Goal: Task Accomplishment & Management: Manage account settings

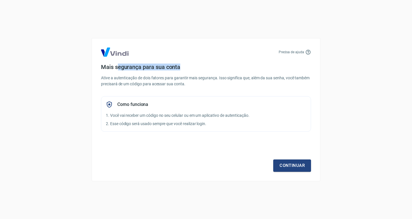
drag, startPoint x: 178, startPoint y: 67, endPoint x: 153, endPoint y: 95, distance: 37.5
click at [197, 71] on div "Mais segurança para sua conta Ative a autenticação de dois fatores para garanti…" at bounding box center [206, 98] width 210 height 68
click at [153, 95] on div "Mais segurança para sua conta Ative a autenticação de dois fatores para garanti…" at bounding box center [206, 98] width 210 height 68
drag, startPoint x: 164, startPoint y: 115, endPoint x: 209, endPoint y: 124, distance: 45.8
click at [221, 116] on p "1. Você vai receber um código no seu celular ou em um aplicativo de autenticaçã…" at bounding box center [206, 116] width 200 height 6
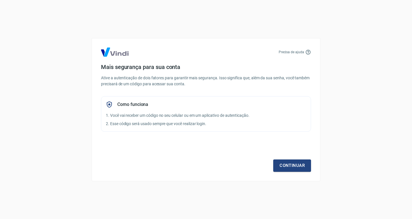
click at [132, 156] on div "Continuar" at bounding box center [206, 155] width 210 height 33
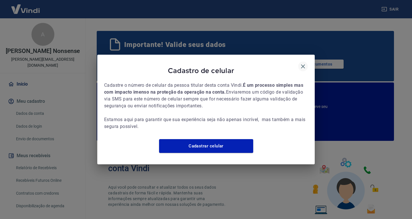
click at [304, 64] on icon "button" at bounding box center [303, 66] width 4 height 4
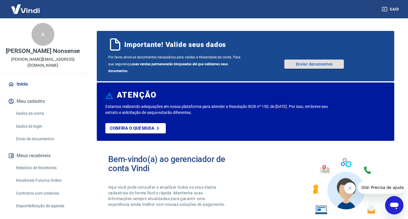
click at [291, 60] on link "Enviar documentos" at bounding box center [314, 64] width 60 height 9
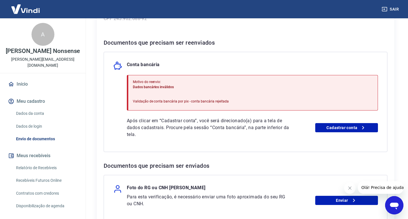
scroll to position [115, 0]
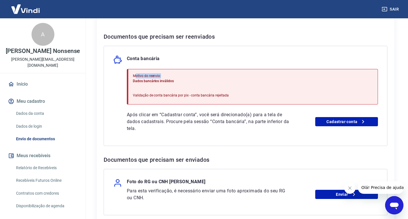
drag, startPoint x: 136, startPoint y: 75, endPoint x: 188, endPoint y: 77, distance: 51.6
click at [188, 77] on p "Motivo do reenvio:" at bounding box center [181, 75] width 96 height 5
click at [327, 119] on link "Cadastrar conta" at bounding box center [346, 121] width 63 height 9
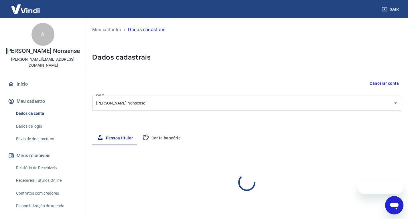
select select "SP"
select select "business"
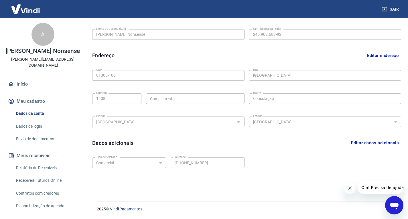
click at [37, 97] on button "Meu cadastro" at bounding box center [43, 101] width 72 height 13
click at [38, 96] on button "Meu cadastro" at bounding box center [43, 101] width 72 height 13
click at [38, 121] on link "Dados de login" at bounding box center [46, 127] width 65 height 12
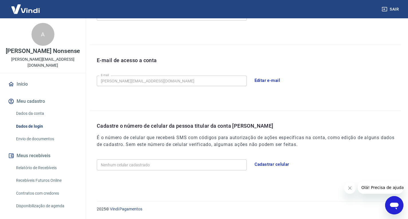
click at [39, 134] on link "Envio de documentos" at bounding box center [46, 139] width 65 height 12
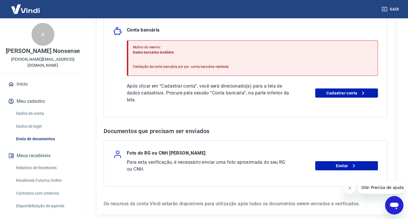
scroll to position [170, 0]
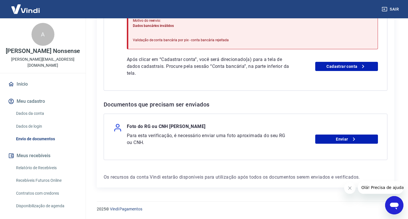
click at [350, 188] on icon "Fechar mensagem da empresa" at bounding box center [349, 188] width 5 height 5
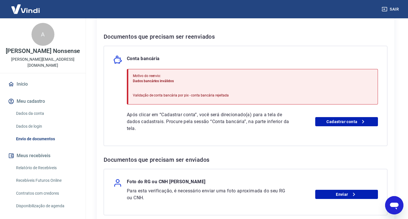
scroll to position [113, 0]
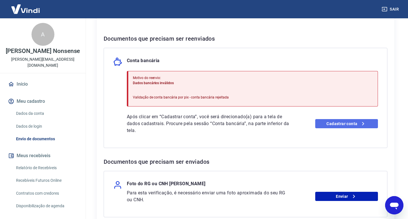
click at [339, 126] on link "Cadastrar conta" at bounding box center [346, 123] width 63 height 9
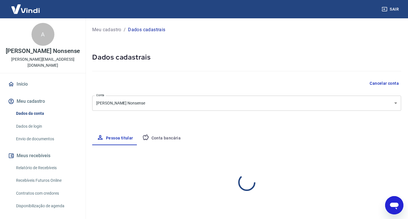
select select "SP"
select select "business"
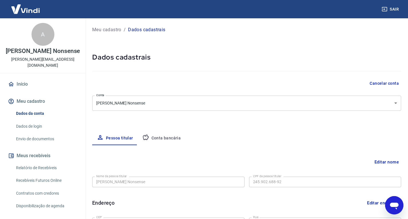
click at [182, 133] on button "Conta bancária" at bounding box center [162, 138] width 48 height 14
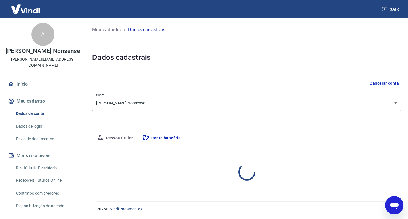
select select "1"
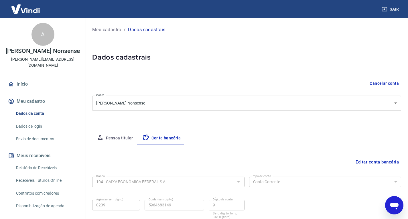
click at [37, 98] on button "Meu cadastro" at bounding box center [43, 101] width 72 height 13
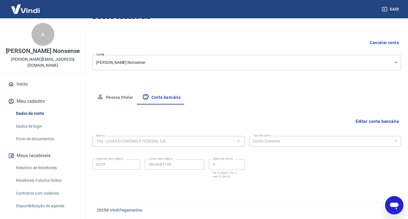
scroll to position [42, 0]
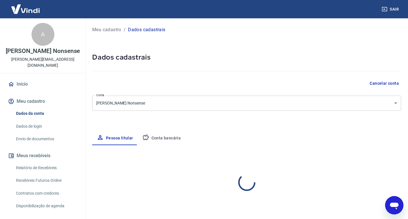
select select "SP"
select select "business"
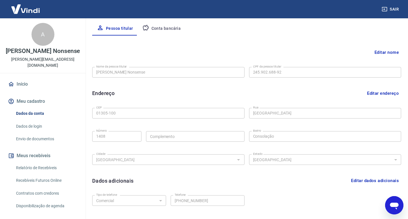
scroll to position [33, 0]
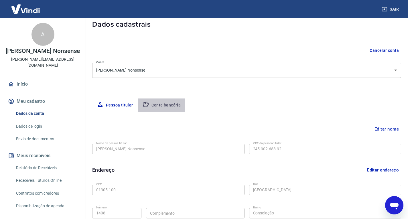
click at [153, 102] on button "Conta bancária" at bounding box center [162, 105] width 48 height 14
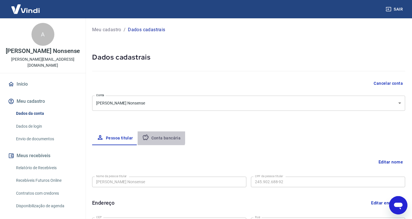
select select "1"
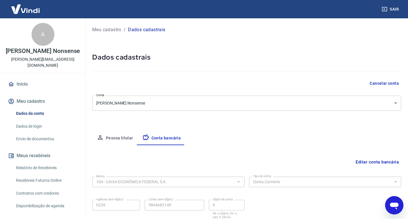
click at [40, 39] on div "A" at bounding box center [42, 34] width 23 height 23
drag, startPoint x: 19, startPoint y: 60, endPoint x: 62, endPoint y: 60, distance: 43.5
click at [62, 60] on p "[PERSON_NAME][EMAIL_ADDRESS][DOMAIN_NAME]" at bounding box center [43, 62] width 76 height 12
copy p "[PERSON_NAME][EMAIL_ADDRESS][DOMAIN_NAME]"
click at [154, 51] on div "Meu cadastro / Dados cadastrais Dados cadastrais Cancelar conta Conta Aldo Lima…" at bounding box center [246, 127] width 323 height 218
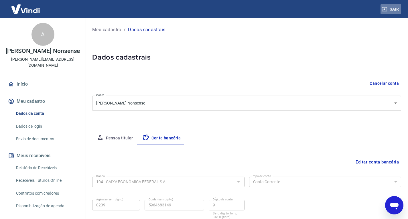
click at [390, 8] on button "Sair" at bounding box center [390, 9] width 21 height 11
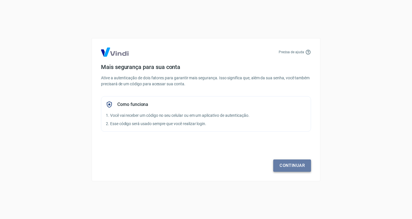
click at [281, 165] on link "Continuar" at bounding box center [292, 165] width 38 height 12
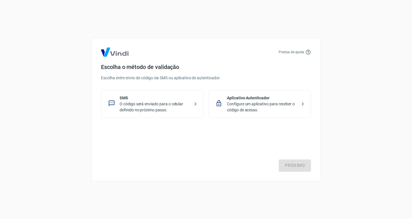
click at [264, 101] on p "Configure um aplicativo para receber o código de acesso." at bounding box center [262, 107] width 70 height 12
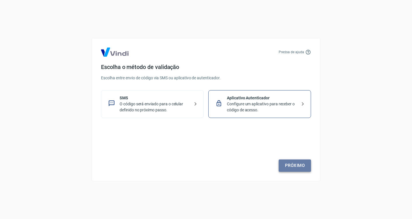
click at [287, 165] on link "Próximo" at bounding box center [295, 165] width 32 height 12
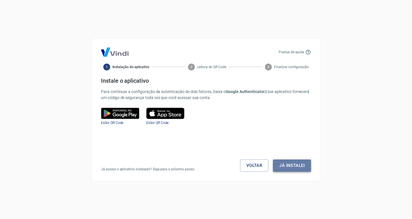
click at [284, 169] on button "Já instalei" at bounding box center [292, 165] width 38 height 12
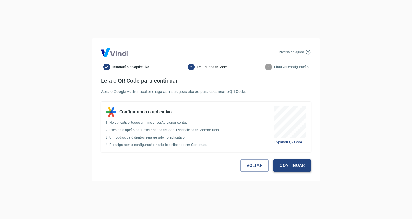
click at [295, 169] on button "Continuar" at bounding box center [292, 165] width 38 height 12
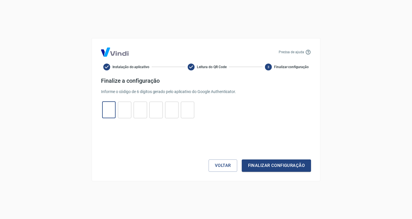
click at [111, 110] on input "tel" at bounding box center [108, 110] width 13 height 12
type input "3"
type input "4"
type input "6"
type input "0"
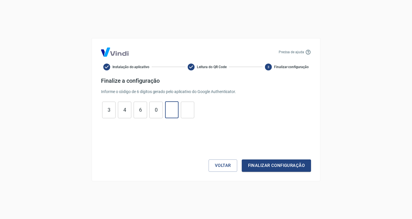
type input "3"
type input "6"
click at [253, 169] on button "Finalizar configuração" at bounding box center [276, 165] width 69 height 12
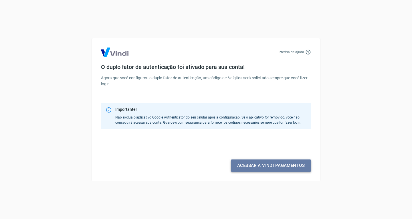
click at [253, 169] on link "Acessar a Vindi pagamentos" at bounding box center [271, 165] width 80 height 12
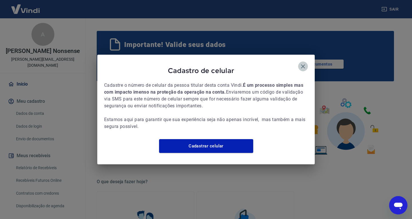
click at [302, 63] on icon "button" at bounding box center [303, 66] width 7 height 7
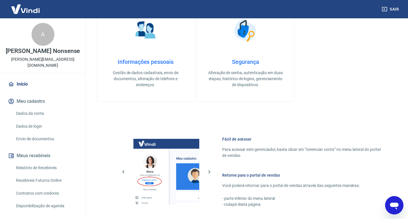
scroll to position [343, 0]
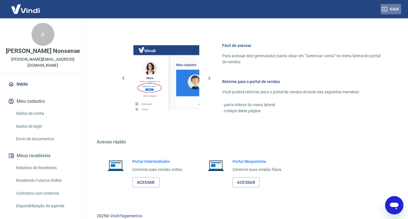
click at [389, 11] on button "Sair" at bounding box center [390, 9] width 21 height 11
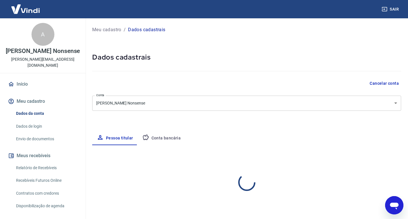
select select "SP"
select select "business"
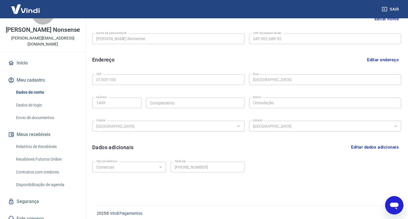
scroll to position [147, 0]
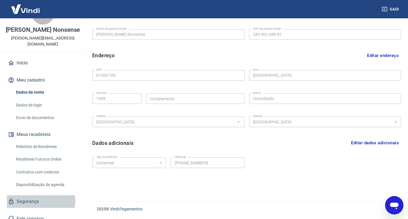
click at [31, 195] on link "Segurança" at bounding box center [43, 201] width 72 height 13
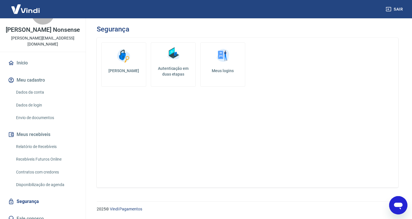
click at [177, 68] on h5 "Autenticação em duas etapas" at bounding box center [173, 71] width 40 height 11
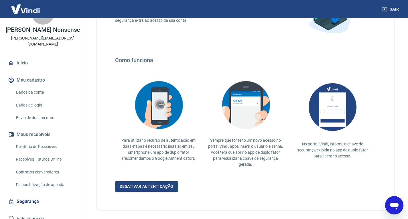
scroll to position [98, 0]
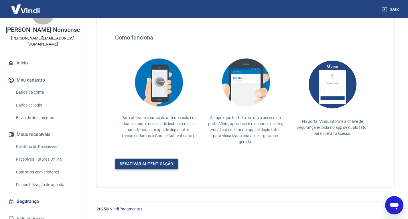
click at [163, 160] on link "Desativar autenticação" at bounding box center [146, 164] width 63 height 11
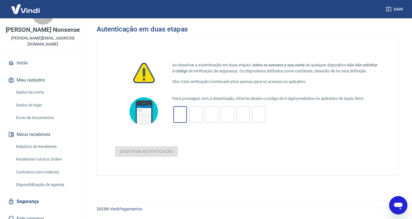
click at [181, 118] on input "tel" at bounding box center [179, 115] width 13 height 12
type input "6"
type input "9"
type input "7"
type input "2"
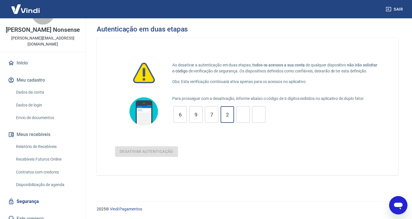
type input "3"
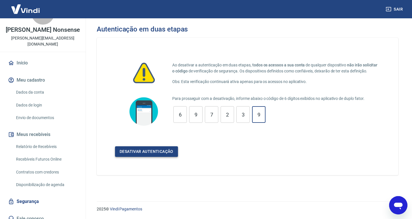
type input "9"
click at [155, 152] on button "Desativar autenticação" at bounding box center [146, 151] width 63 height 11
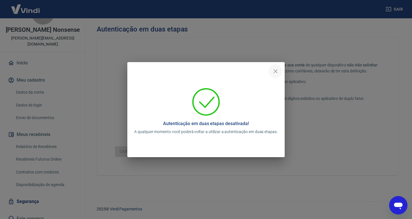
click at [277, 72] on icon "close" at bounding box center [275, 71] width 7 height 7
